Goal: Task Accomplishment & Management: Use online tool/utility

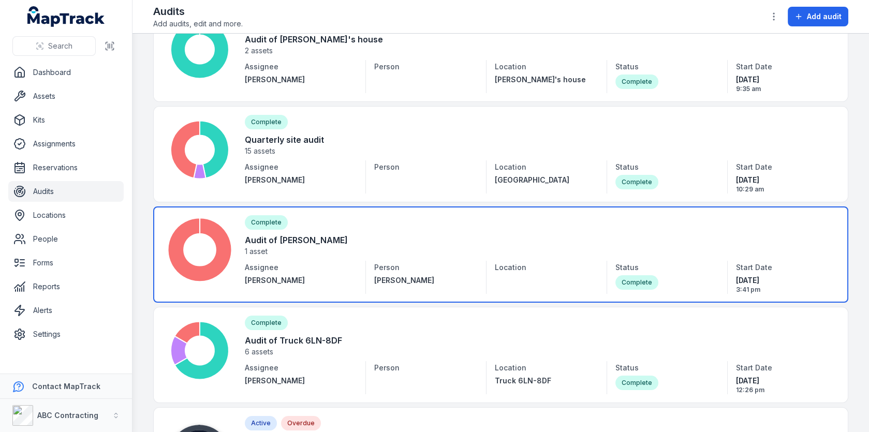
scroll to position [75, 0]
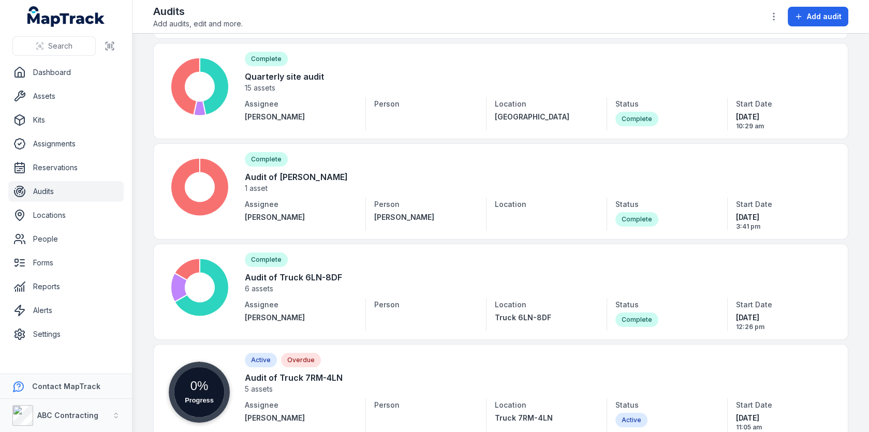
scroll to position [119, 0]
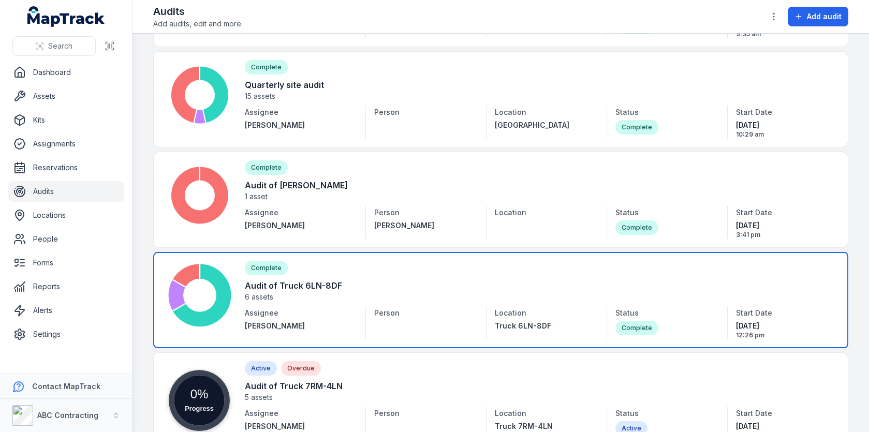
click at [465, 276] on link at bounding box center [500, 300] width 695 height 96
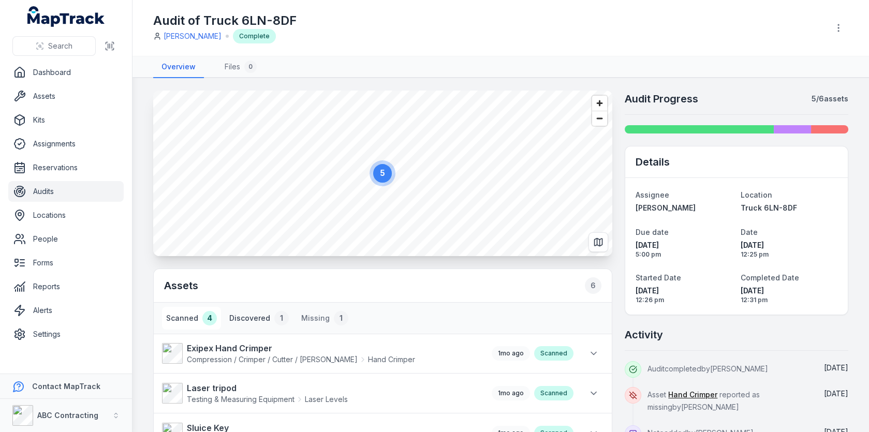
click at [264, 320] on button "Discovered 1" at bounding box center [259, 318] width 68 height 23
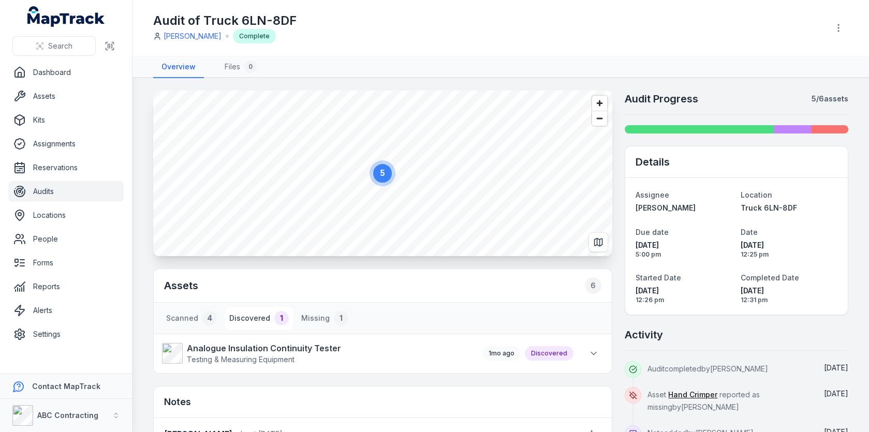
scroll to position [115, 0]
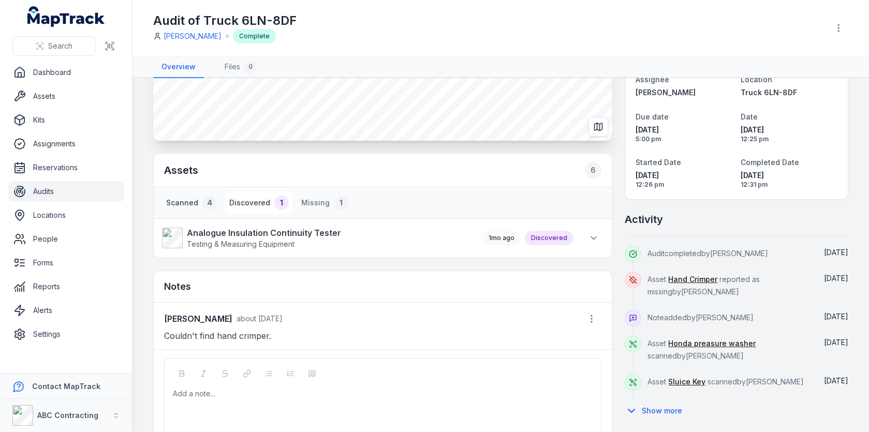
click at [202, 199] on div "4" at bounding box center [209, 203] width 14 height 14
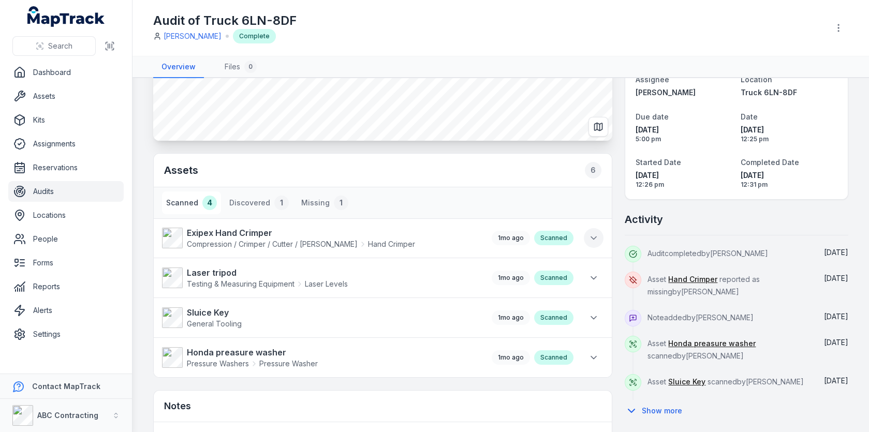
click at [591, 240] on icon at bounding box center [594, 238] width 10 height 10
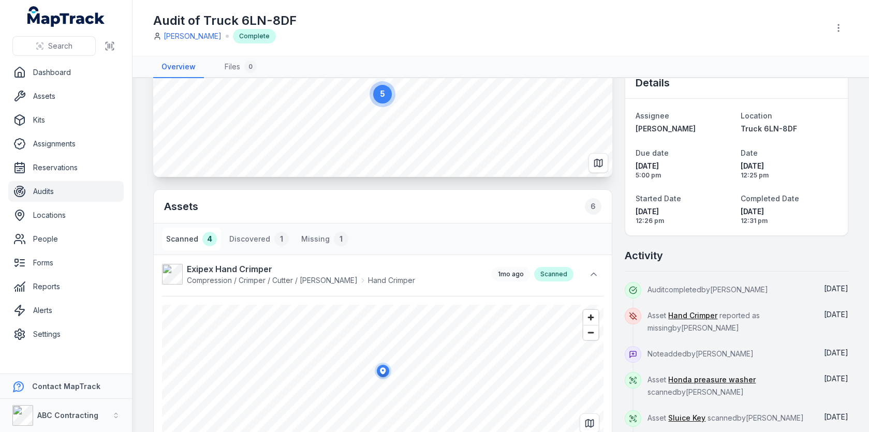
scroll to position [66, 0]
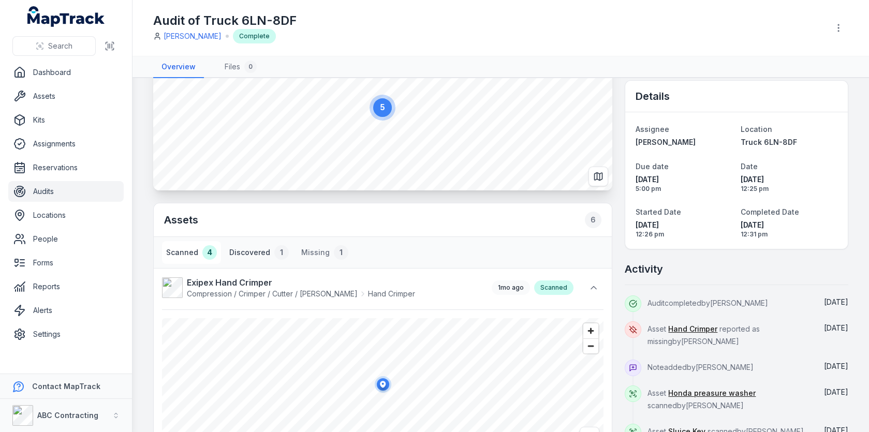
click at [279, 250] on div "1" at bounding box center [281, 252] width 14 height 14
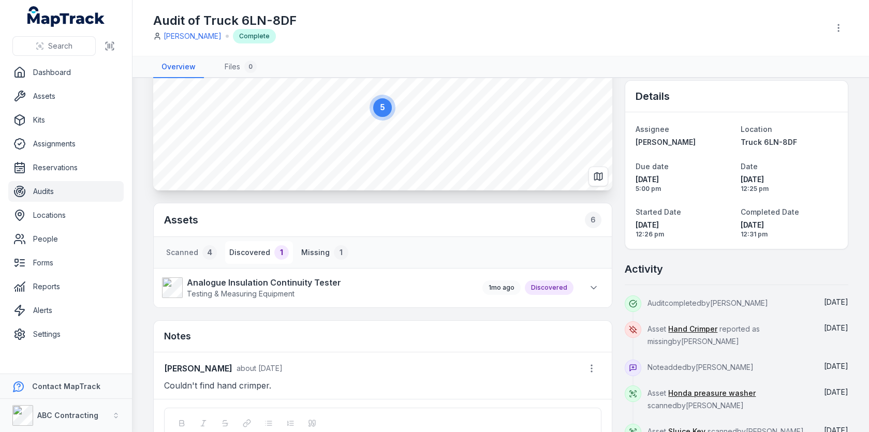
click at [312, 250] on button "Missing 1" at bounding box center [324, 252] width 55 height 23
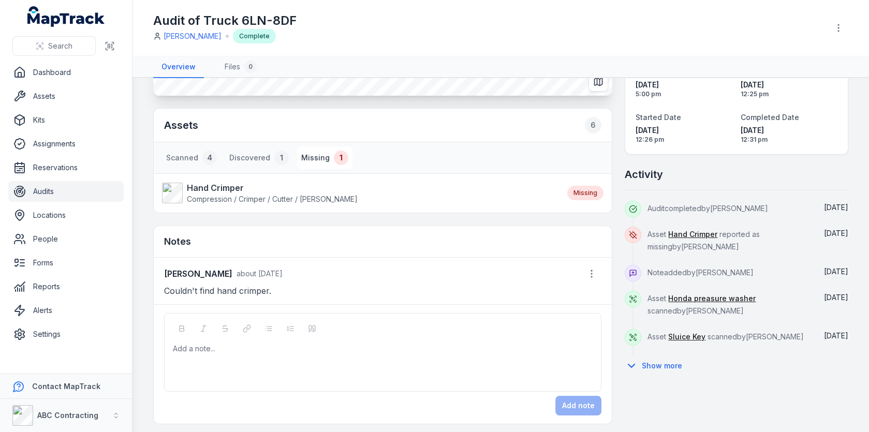
click at [248, 294] on p "Couldn't find hand crimper." at bounding box center [383, 291] width 438 height 14
click at [241, 294] on div at bounding box center [241, 294] width 0 height 0
click at [373, 293] on p "Couldn't find hand crimper." at bounding box center [383, 291] width 438 height 14
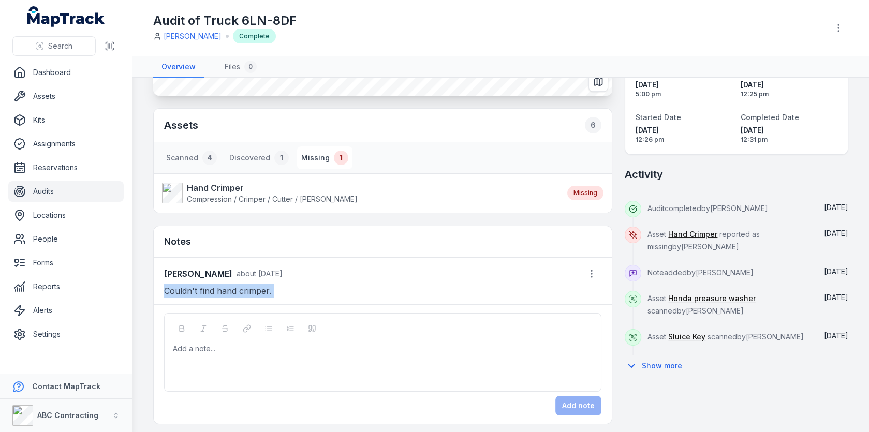
click at [373, 293] on p "Couldn't find hand crimper." at bounding box center [383, 291] width 438 height 14
click at [659, 360] on button "Show more" at bounding box center [657, 366] width 64 height 22
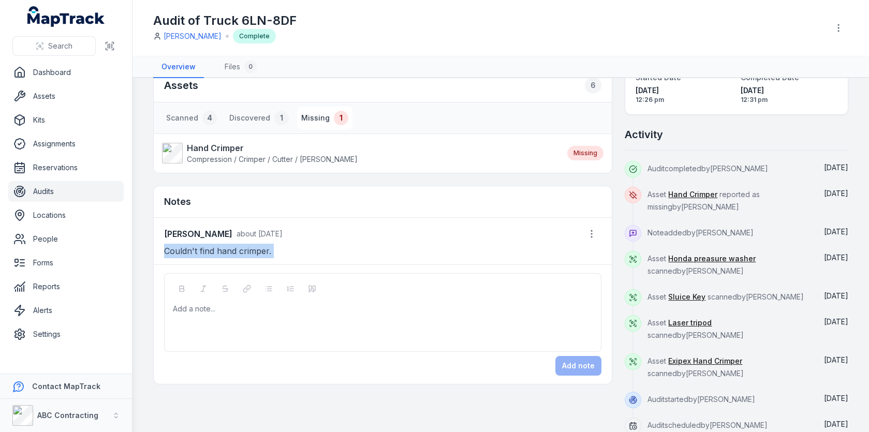
drag, startPoint x: 653, startPoint y: 197, endPoint x: 704, endPoint y: 443, distance: 251.2
click at [704, 432] on html "Search Dashboard Assets Kits Assignments Reservations Audits Locations People F…" at bounding box center [434, 216] width 869 height 432
click at [782, 306] on div "Asset Sluice Key scanned by [PERSON_NAME]" at bounding box center [729, 302] width 162 height 26
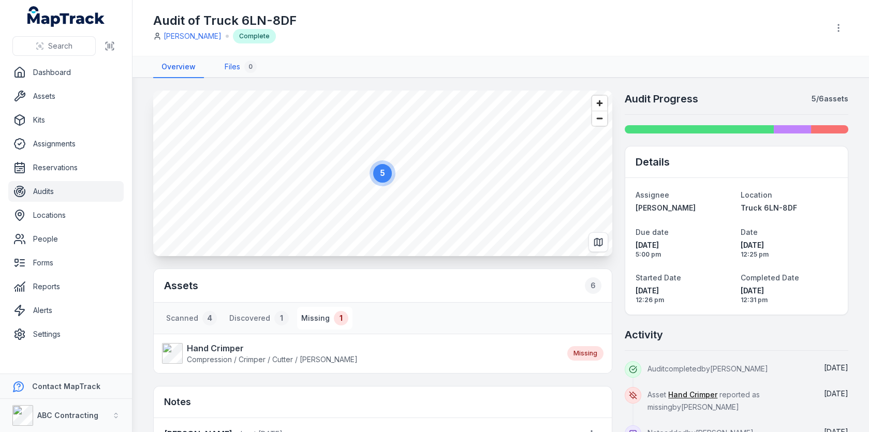
click at [250, 65] on div "0" at bounding box center [250, 67] width 12 height 12
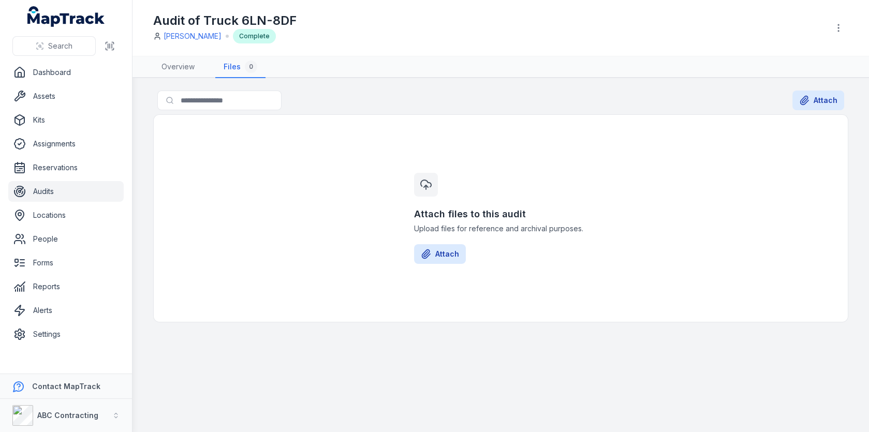
click at [51, 323] on ul "Dashboard Assets Kits Assignments Reservations Audits Locations People Forms Re…" at bounding box center [65, 203] width 115 height 283
click at [57, 328] on link "Settings" at bounding box center [65, 334] width 115 height 21
click at [288, 279] on div "Attach files to this audit Upload files for reference and archival purposes. At…" at bounding box center [500, 218] width 695 height 208
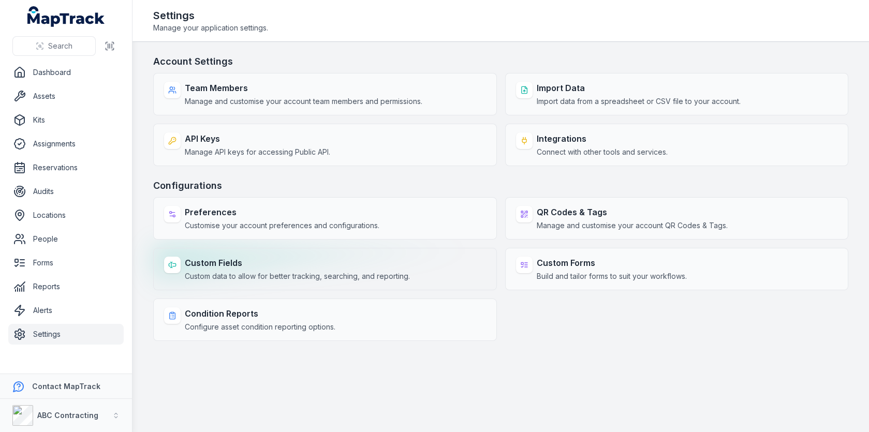
click at [280, 254] on div "Custom Fields Custom data to allow for better tracking, searching, and reportin…" at bounding box center [325, 269] width 344 height 42
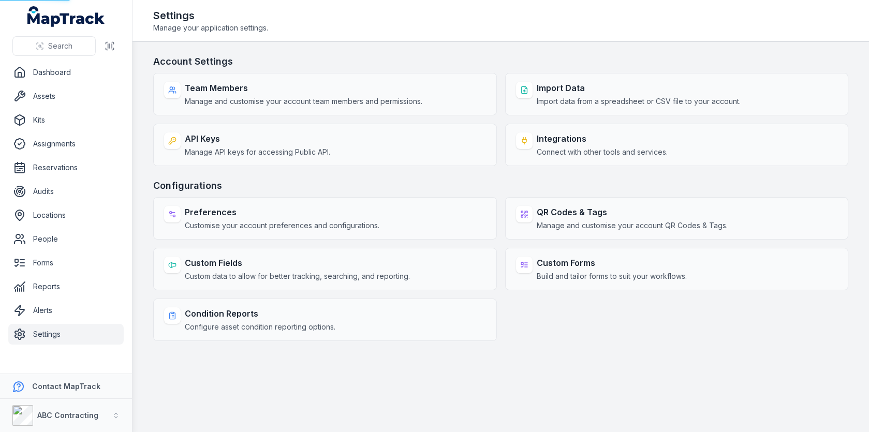
click at [394, 184] on h3 "Configurations" at bounding box center [500, 186] width 695 height 14
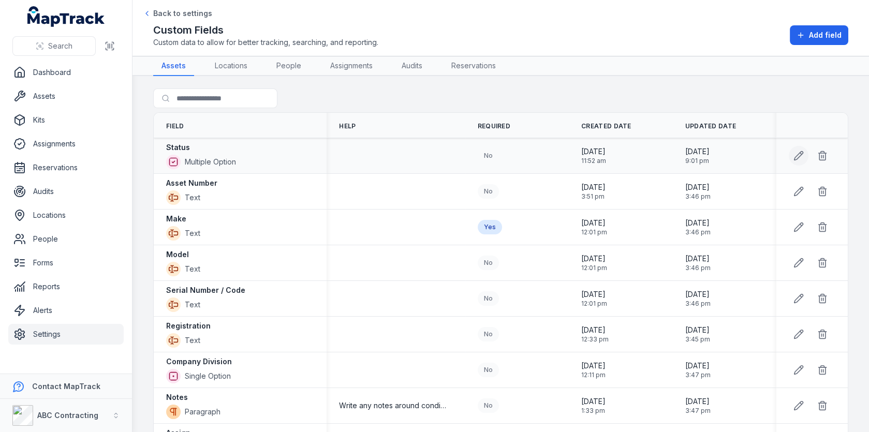
click at [797, 154] on icon at bounding box center [799, 156] width 9 height 9
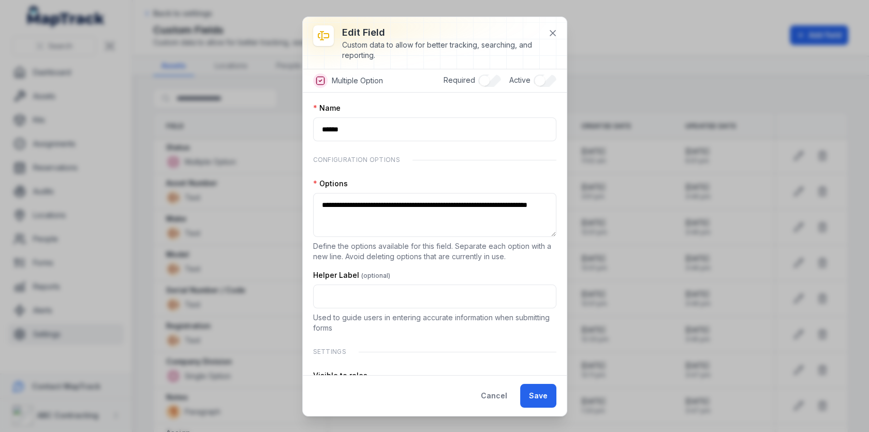
scroll to position [66, 0]
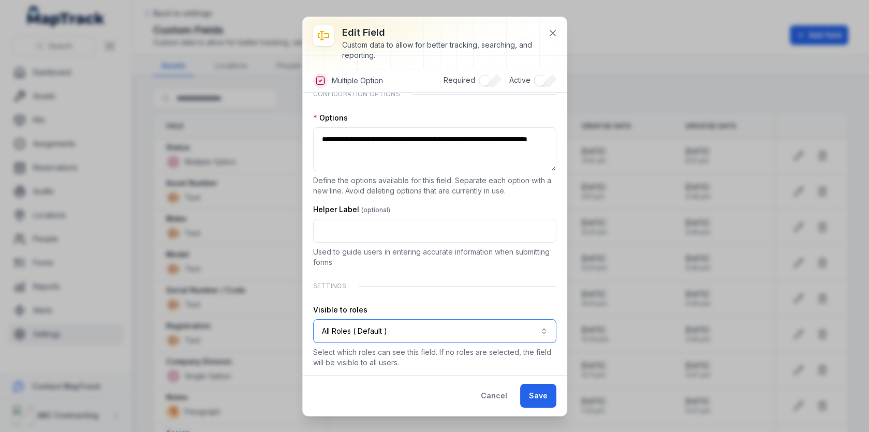
click at [421, 337] on button "All Roles ( Default )" at bounding box center [435, 332] width 244 height 24
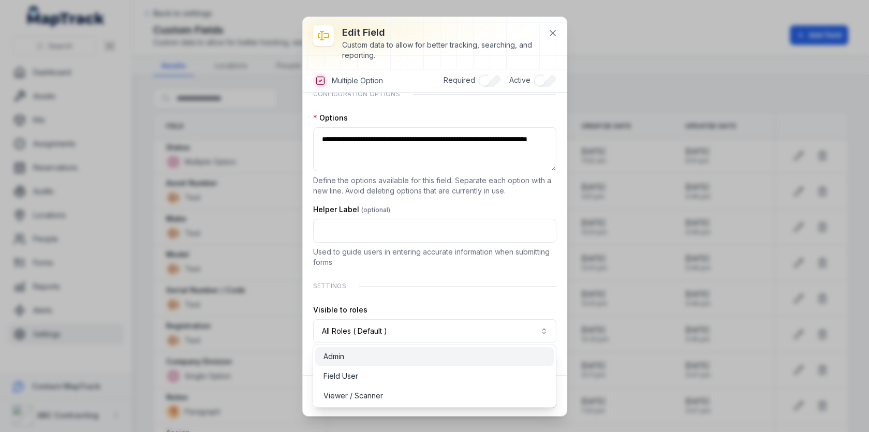
click at [429, 354] on div "Admin" at bounding box center [435, 357] width 222 height 10
click at [429, 374] on div "Field User" at bounding box center [435, 376] width 222 height 10
click at [481, 296] on div "**********" at bounding box center [434, 202] width 243 height 331
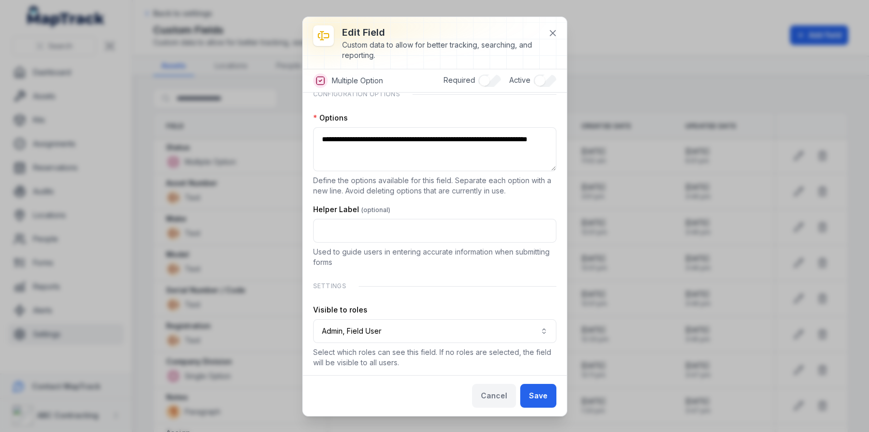
click at [488, 388] on button "Cancel" at bounding box center [494, 396] width 44 height 24
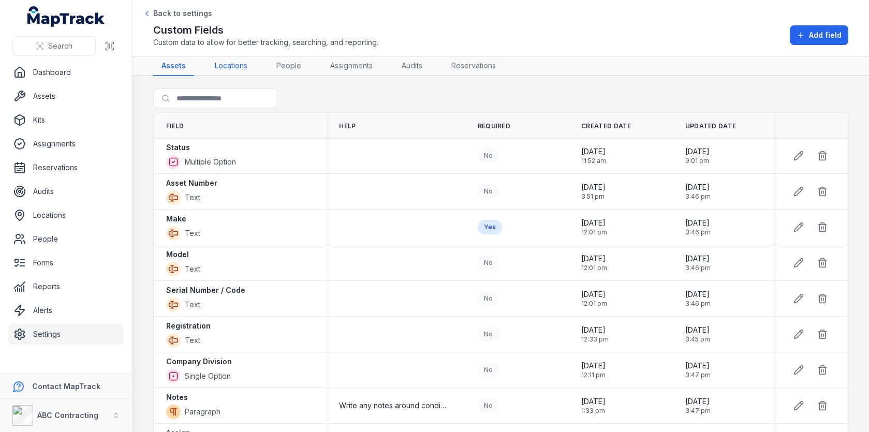
click at [242, 72] on link "Locations" at bounding box center [231, 66] width 49 height 20
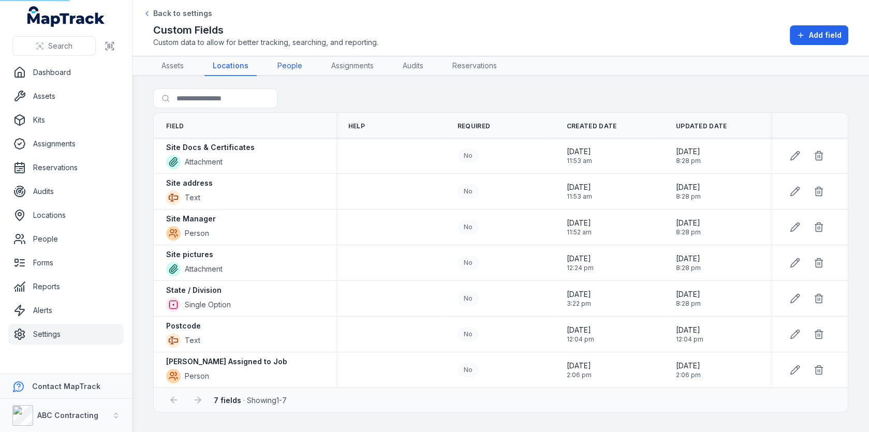
click at [297, 67] on link "People" at bounding box center [289, 66] width 41 height 20
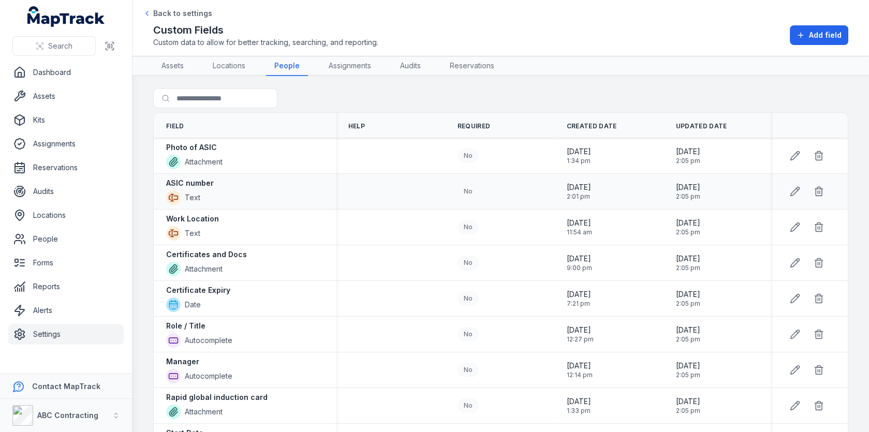
scroll to position [308, 0]
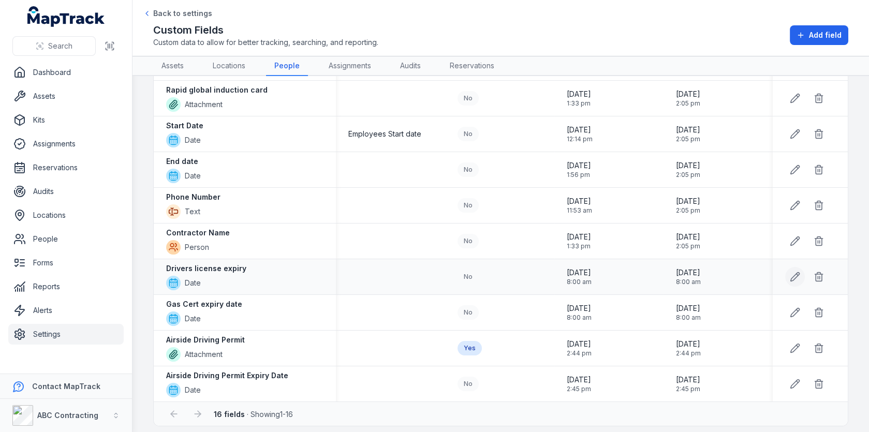
click at [795, 267] on button at bounding box center [796, 277] width 20 height 20
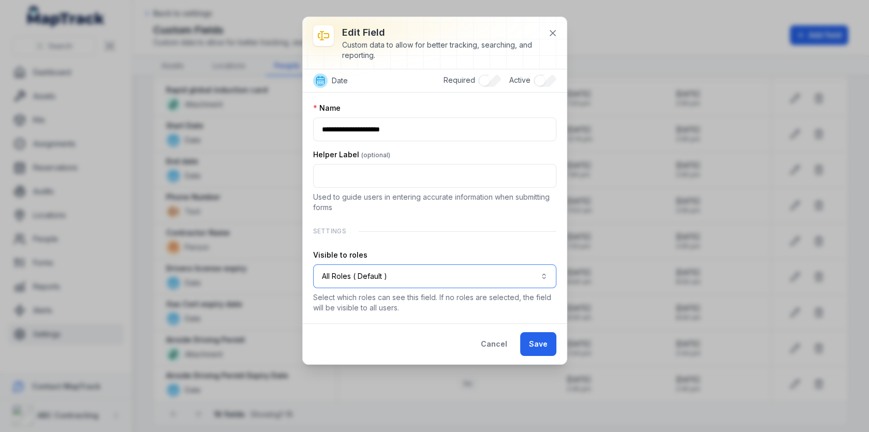
click at [408, 269] on button "All Roles ( Default )" at bounding box center [434, 277] width 243 height 24
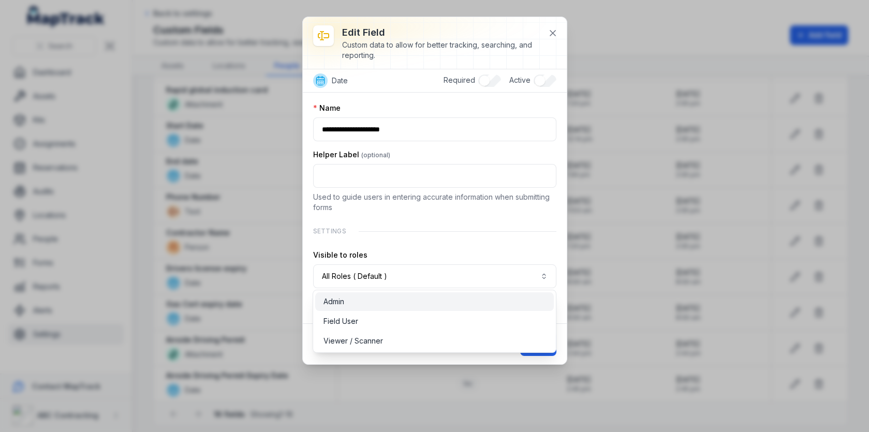
click at [424, 301] on div "Admin" at bounding box center [435, 302] width 222 height 10
click at [550, 31] on div "**********" at bounding box center [435, 190] width 264 height 347
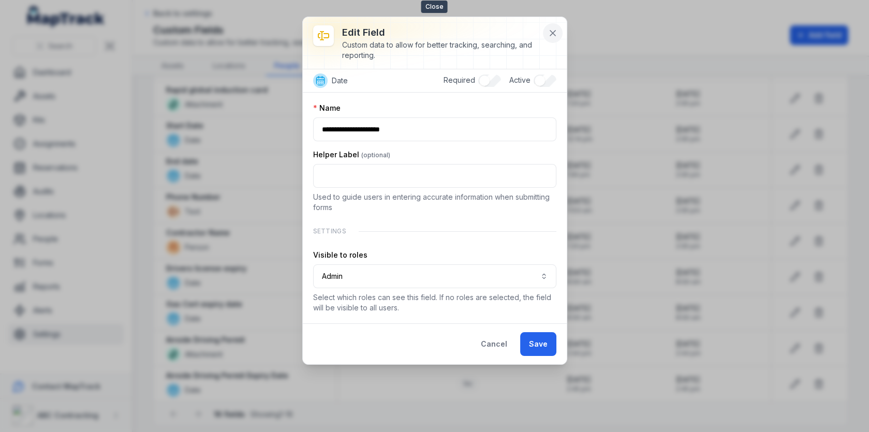
click at [552, 31] on icon at bounding box center [553, 33] width 10 height 10
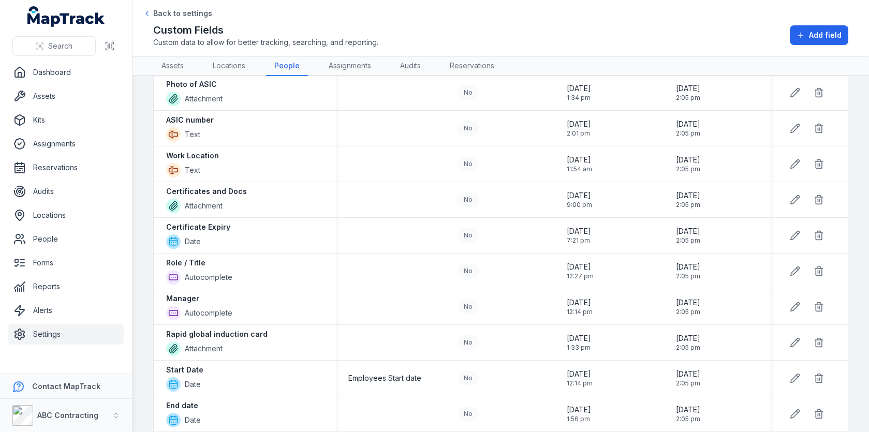
scroll to position [0, 0]
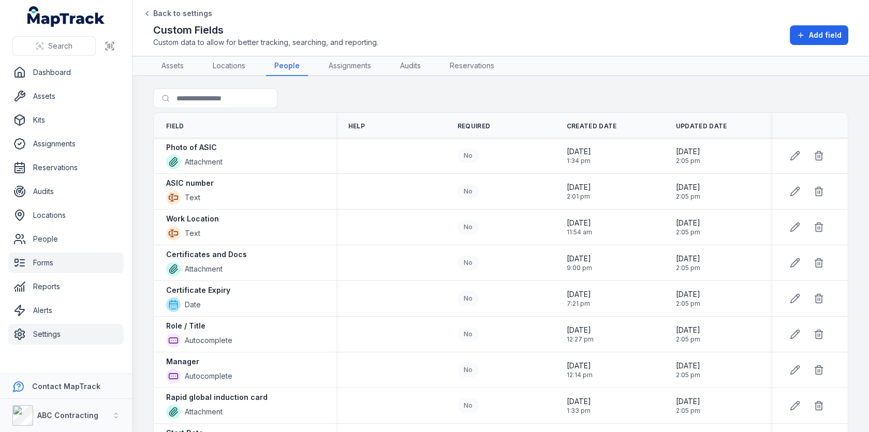
click at [21, 272] on link "Forms" at bounding box center [65, 263] width 115 height 21
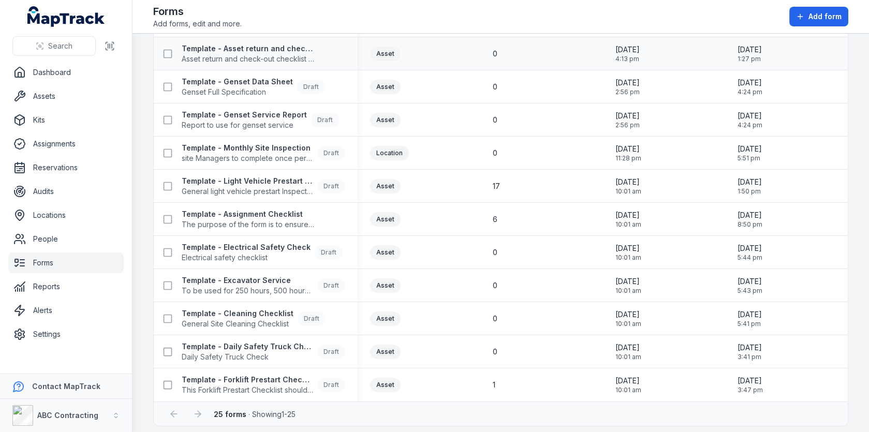
scroll to position [533, 0]
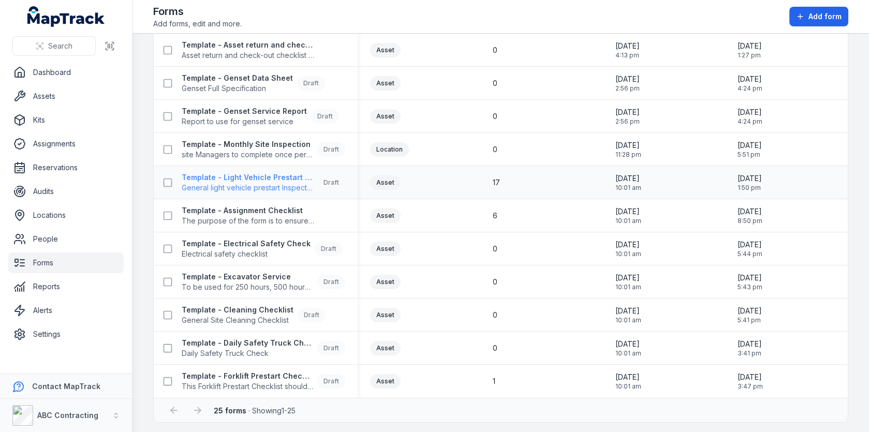
click at [260, 185] on span "General light vehicle prestart Inspection form" at bounding box center [248, 188] width 132 height 10
click at [467, 189] on div "Asset" at bounding box center [419, 182] width 123 height 23
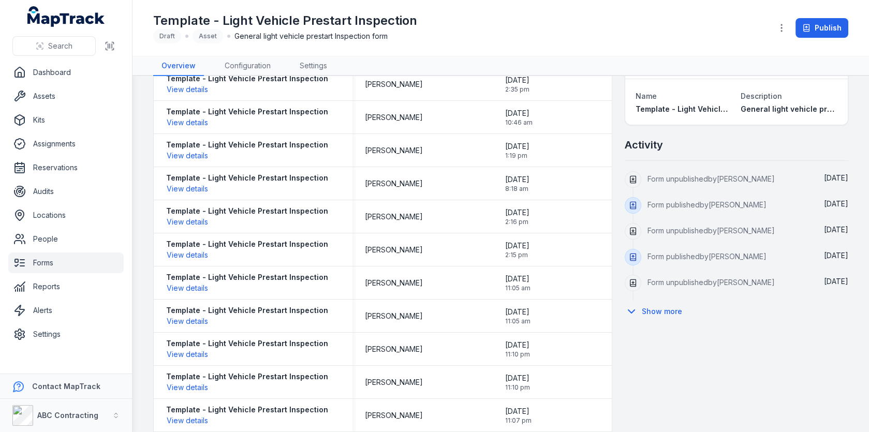
scroll to position [52, 0]
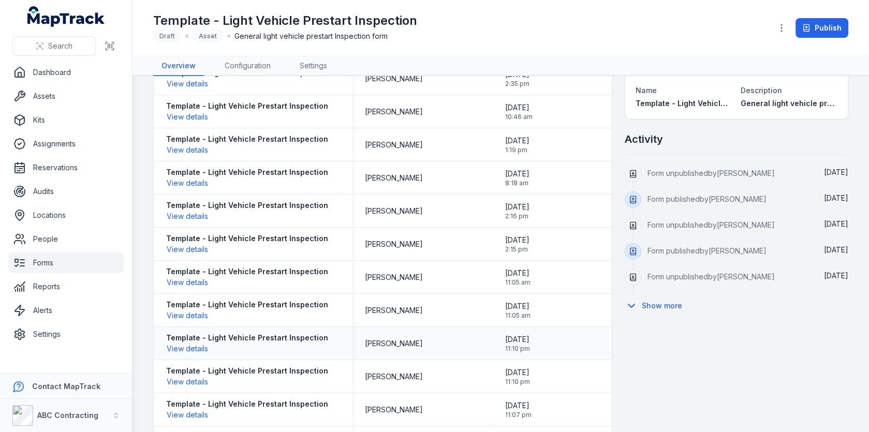
drag, startPoint x: 393, startPoint y: 213, endPoint x: 393, endPoint y: 348, distance: 134.6
click at [393, 348] on tbody "Template - Light Vehicle Prestart Inspection View details [PERSON_NAME][GEOGRAP…" at bounding box center [383, 343] width 458 height 563
click at [407, 327] on td "[PERSON_NAME]" at bounding box center [423, 343] width 140 height 33
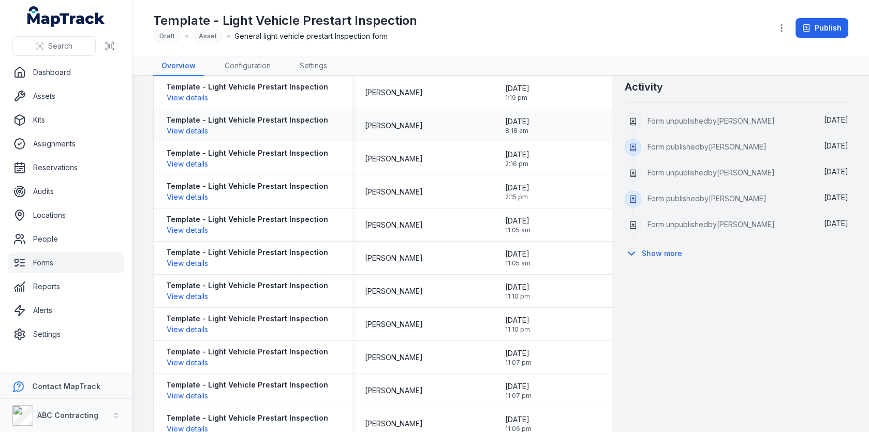
scroll to position [0, 0]
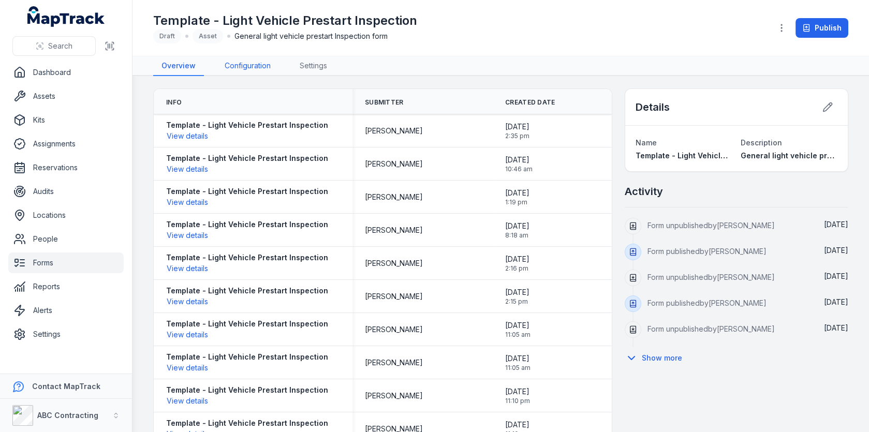
click at [254, 67] on link "Configuration" at bounding box center [247, 66] width 63 height 20
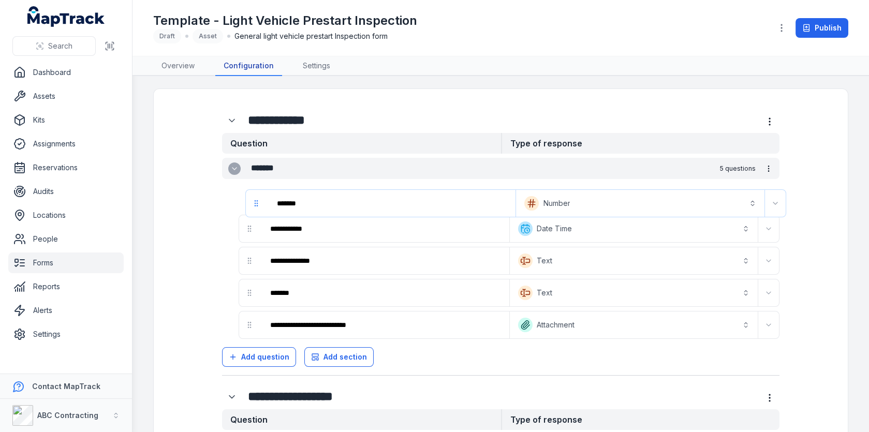
drag, startPoint x: 244, startPoint y: 196, endPoint x: 253, endPoint y: 201, distance: 10.2
click at [253, 201] on div "**********" at bounding box center [501, 248] width 558 height 181
click at [185, 70] on link "Overview" at bounding box center [178, 66] width 50 height 20
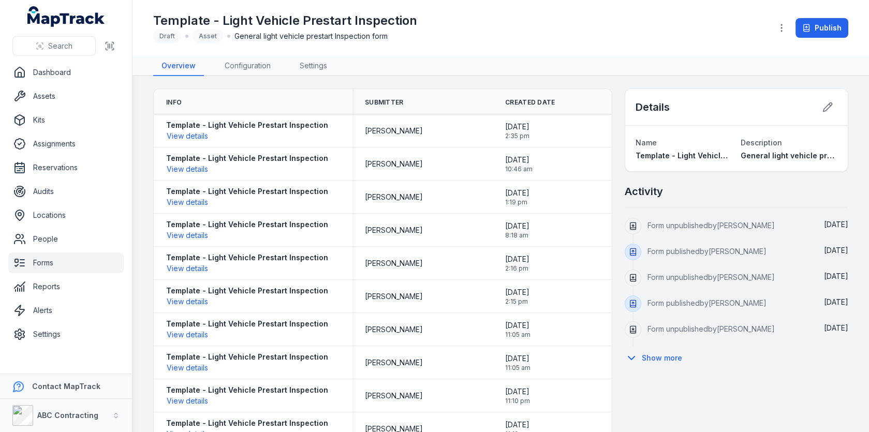
click at [57, 262] on link "Forms" at bounding box center [65, 263] width 115 height 21
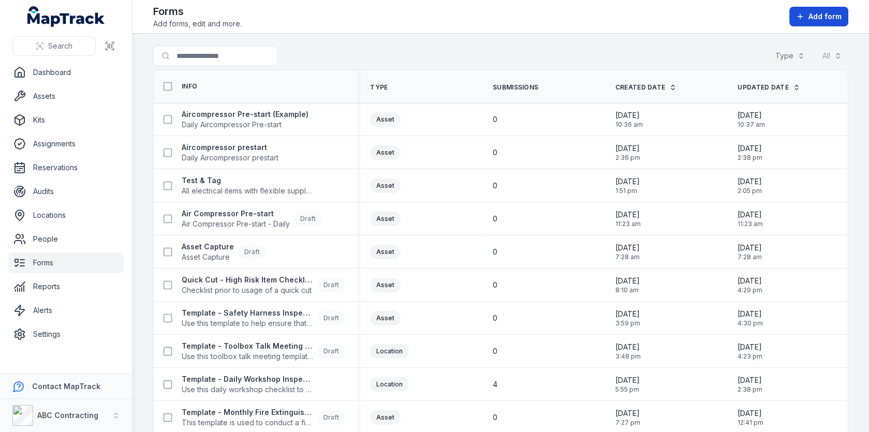
click at [826, 14] on span "Add form" at bounding box center [825, 16] width 33 height 10
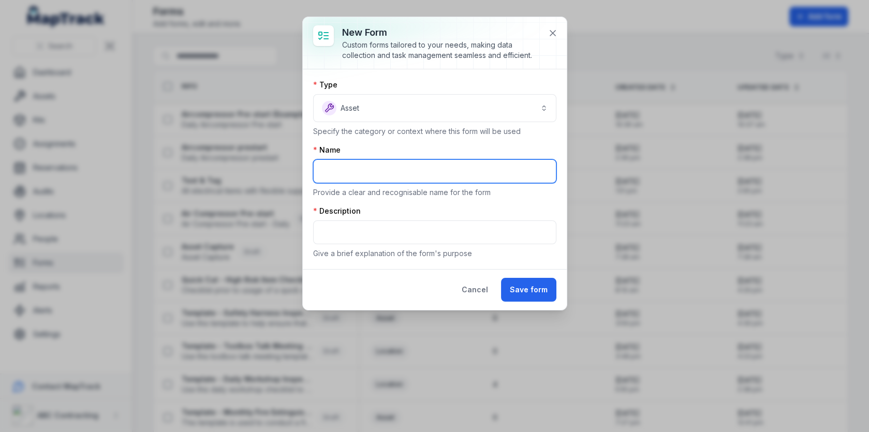
click at [439, 162] on input "text" at bounding box center [434, 171] width 243 height 24
type input "**********"
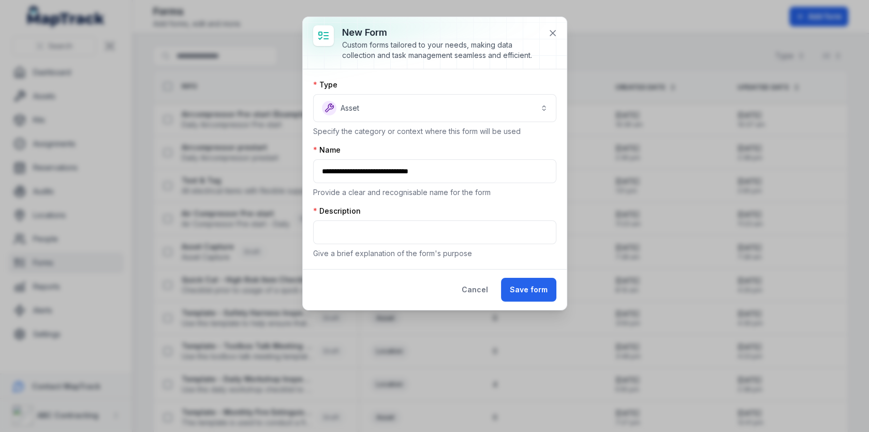
click at [384, 212] on div "Description" at bounding box center [434, 211] width 243 height 10
click at [384, 227] on input "text" at bounding box center [434, 233] width 243 height 24
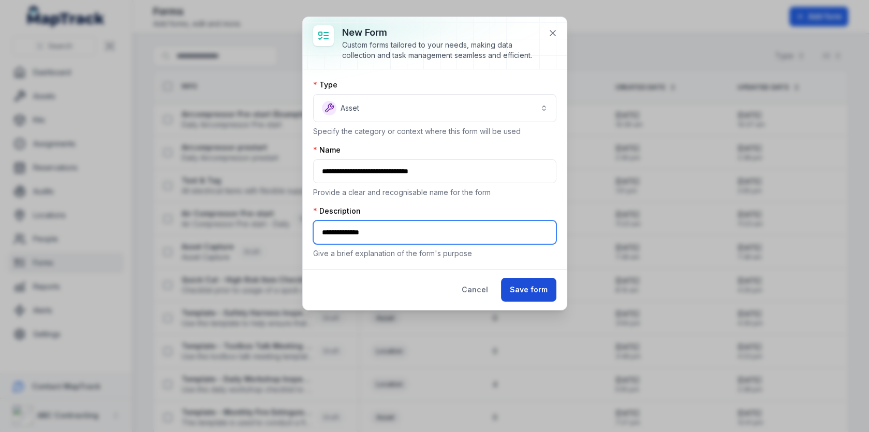
type input "**********"
click at [524, 285] on button "Save form" at bounding box center [528, 290] width 55 height 24
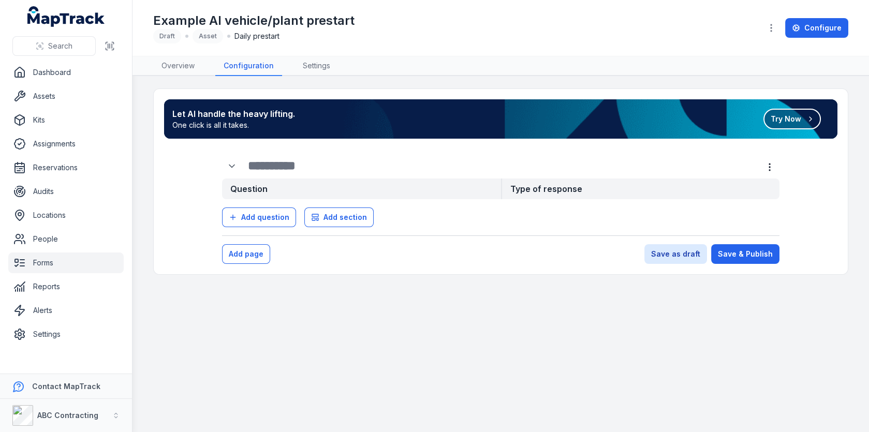
click at [804, 114] on button "Try Now" at bounding box center [792, 119] width 57 height 21
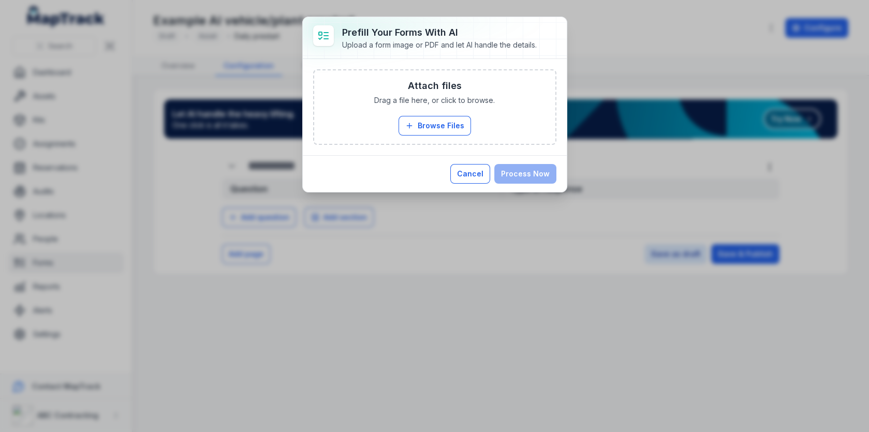
click at [475, 166] on button "Cancel" at bounding box center [471, 174] width 40 height 20
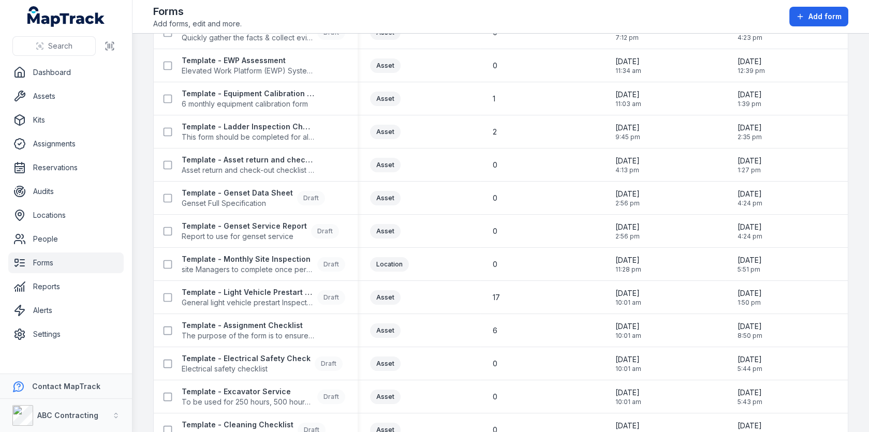
scroll to position [477, 0]
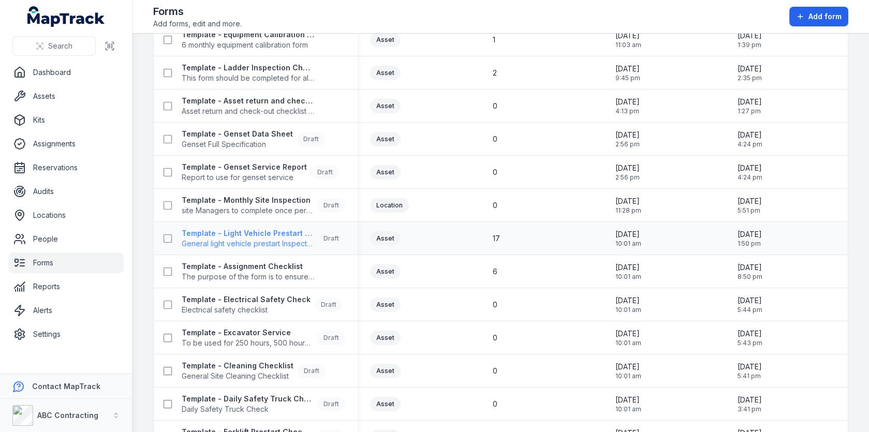
click at [263, 239] on span "General light vehicle prestart Inspection form" at bounding box center [248, 244] width 132 height 10
click at [479, 207] on div "Location" at bounding box center [419, 205] width 123 height 23
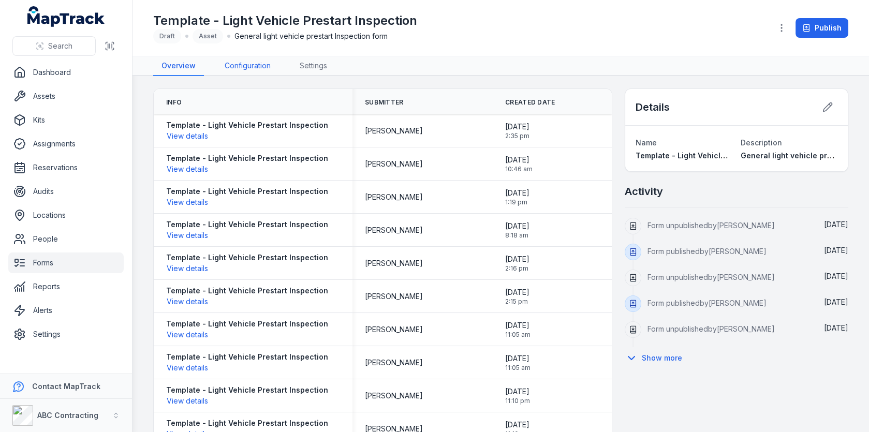
click at [256, 69] on link "Configuration" at bounding box center [247, 66] width 63 height 20
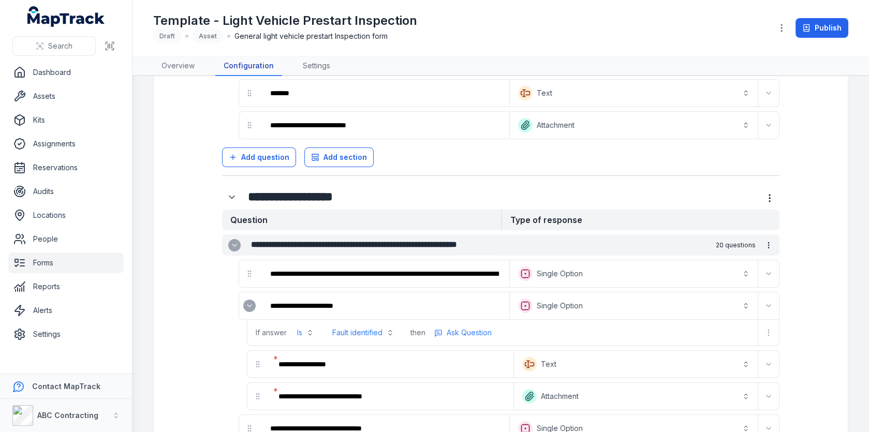
scroll to position [336, 0]
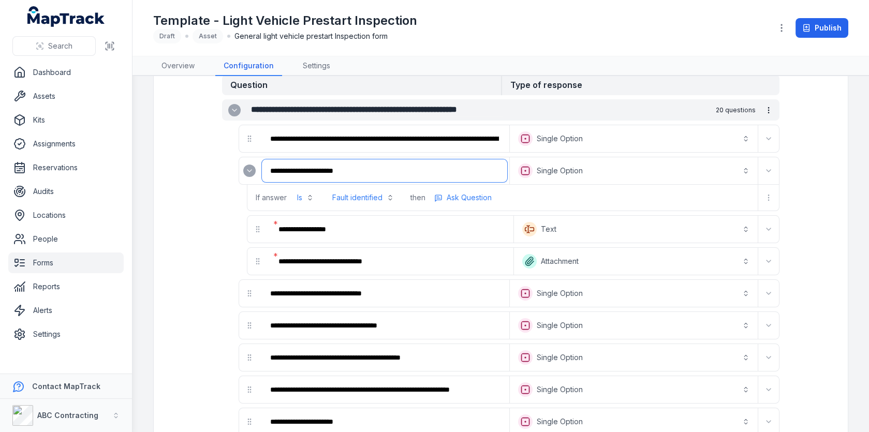
click at [360, 164] on input "**********" at bounding box center [384, 170] width 245 height 23
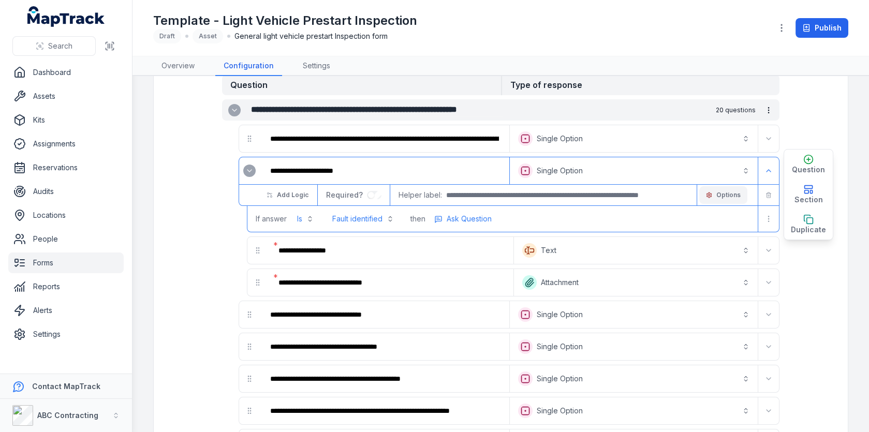
click at [716, 186] on button "Options" at bounding box center [724, 195] width 48 height 18
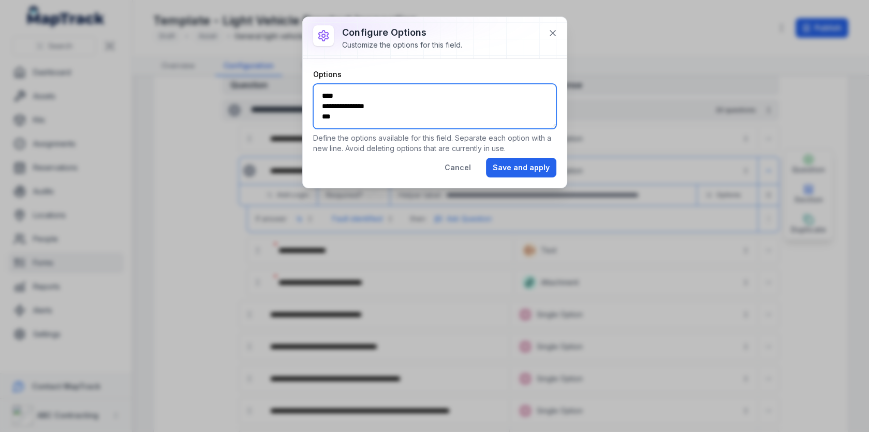
click at [389, 102] on textarea "**********" at bounding box center [435, 106] width 244 height 45
click at [389, 95] on textarea "**********" at bounding box center [435, 106] width 244 height 45
click at [394, 106] on textarea "**********" at bounding box center [435, 106] width 244 height 45
click at [394, 123] on textarea "**********" at bounding box center [435, 106] width 244 height 45
click at [550, 33] on icon at bounding box center [553, 33] width 10 height 10
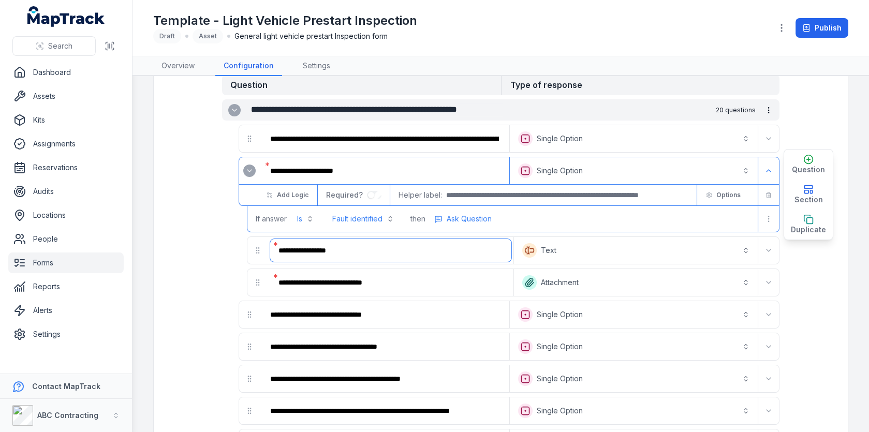
click at [395, 246] on input "**********" at bounding box center [390, 250] width 241 height 23
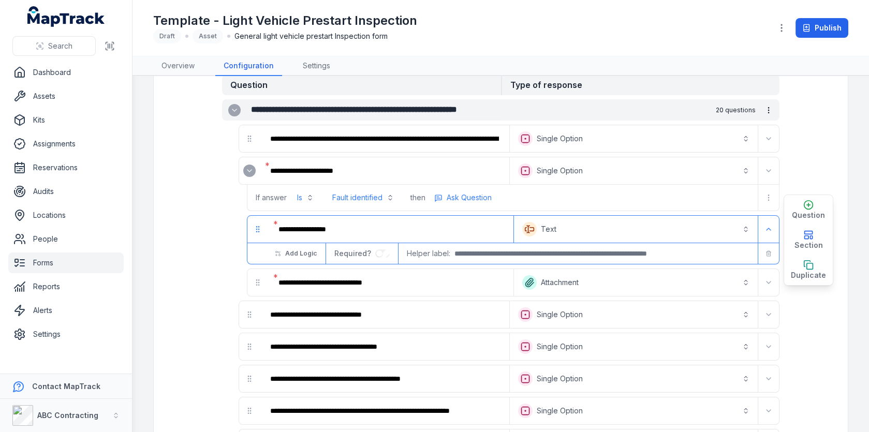
click at [576, 226] on button "Text *******" at bounding box center [636, 229] width 240 height 23
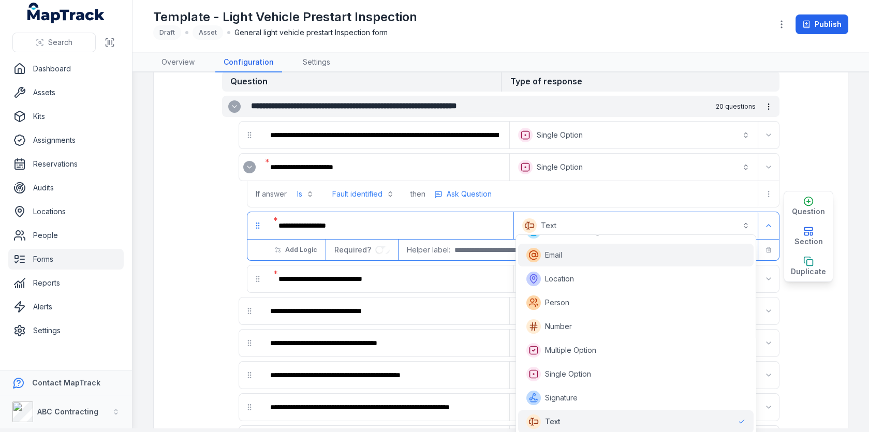
scroll to position [206, 0]
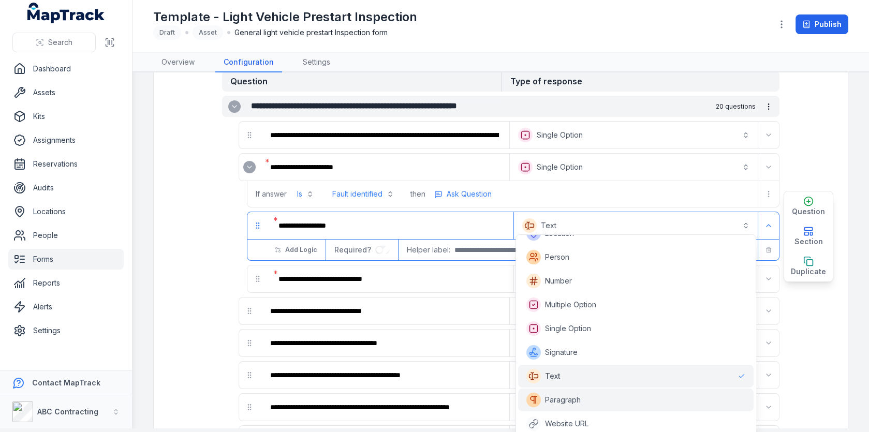
click at [565, 400] on span "Paragraph" at bounding box center [563, 400] width 36 height 10
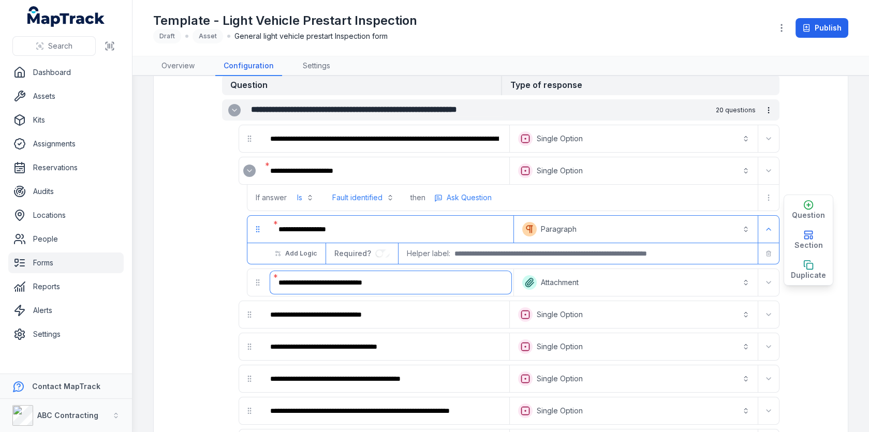
click at [411, 272] on input "**********" at bounding box center [390, 282] width 241 height 23
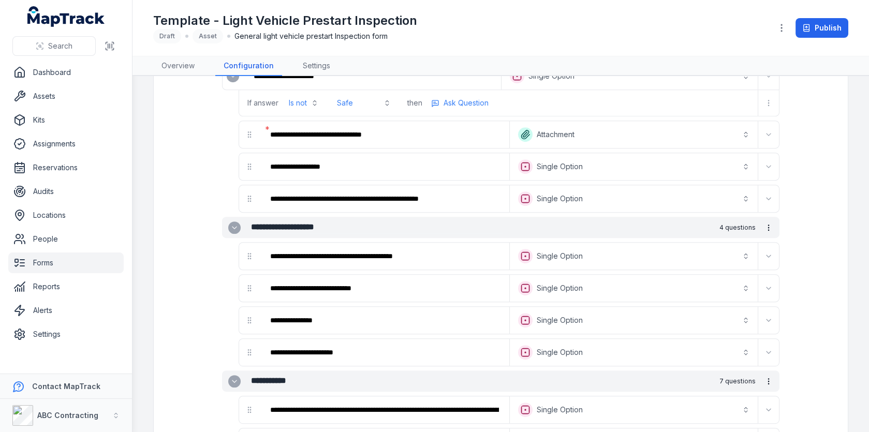
scroll to position [1482, 0]
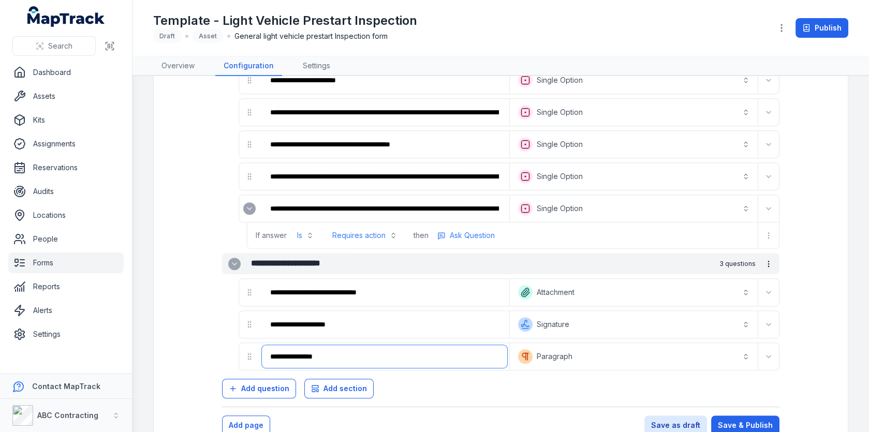
click at [348, 345] on input "**********" at bounding box center [384, 356] width 245 height 23
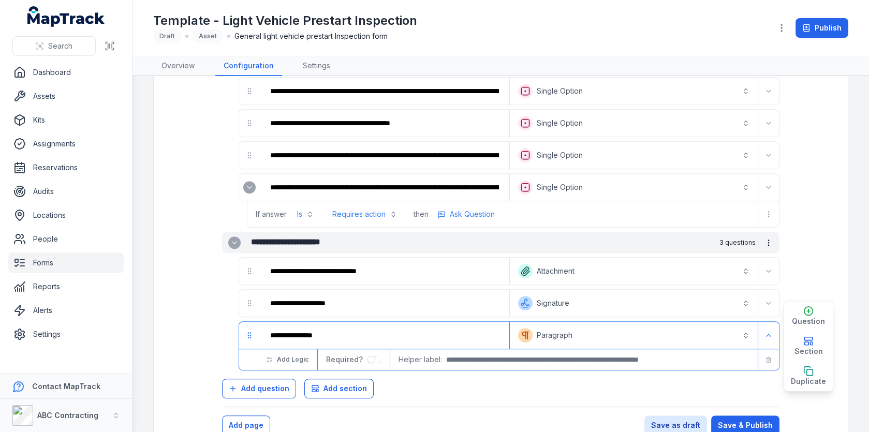
click at [739, 416] on button "Save & Publish" at bounding box center [746, 426] width 68 height 20
